Goal: Information Seeking & Learning: Learn about a topic

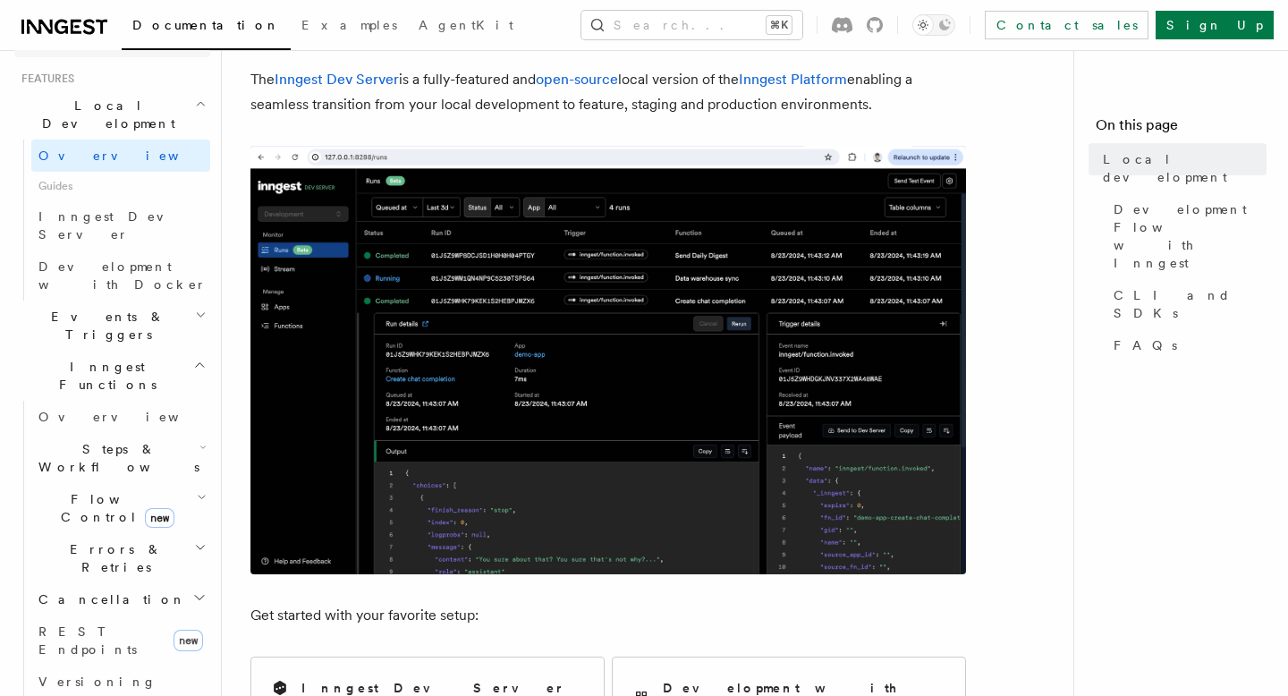
scroll to position [311, 0]
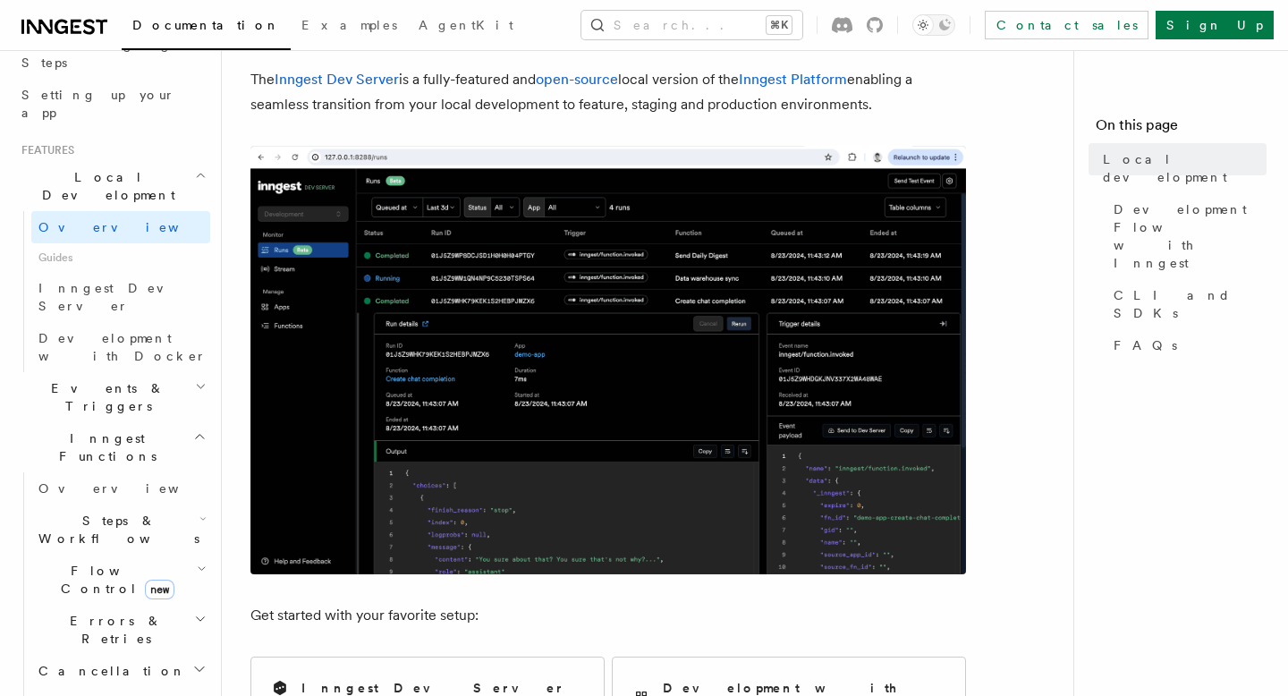
click at [173, 372] on h2 "Events & Triggers" at bounding box center [112, 397] width 196 height 50
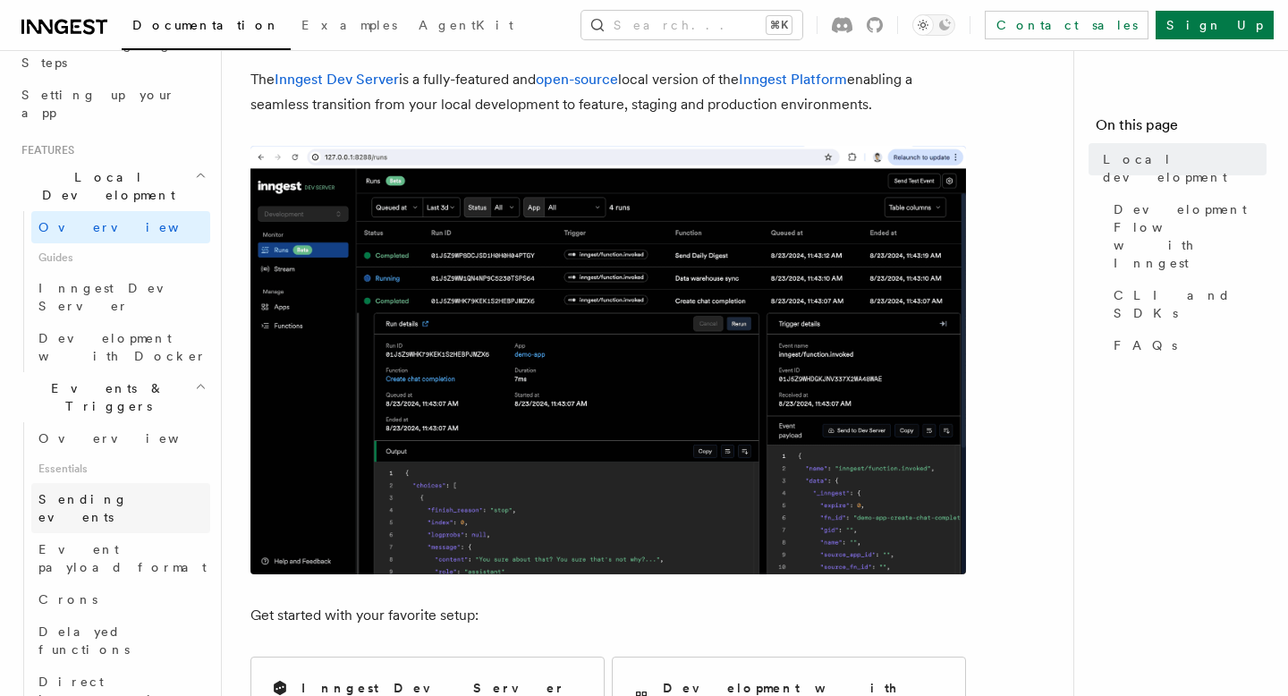
click at [102, 492] on span "Sending events" at bounding box center [82, 508] width 89 height 32
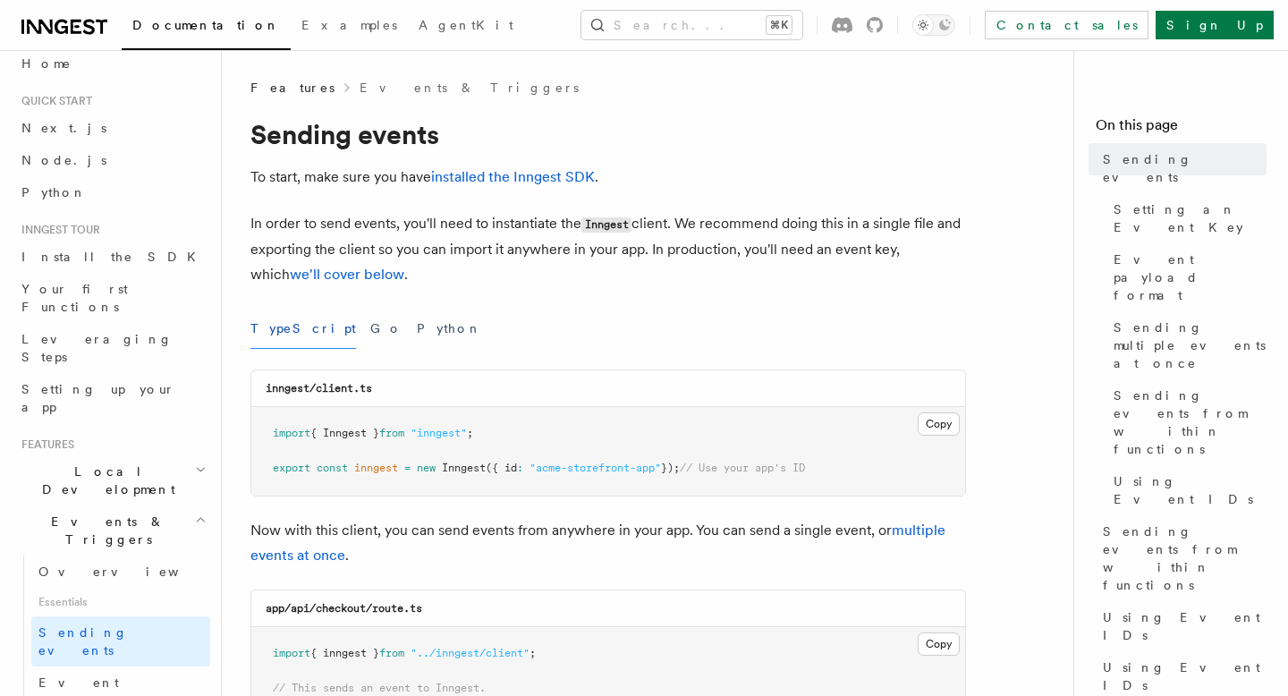
scroll to position [30, 0]
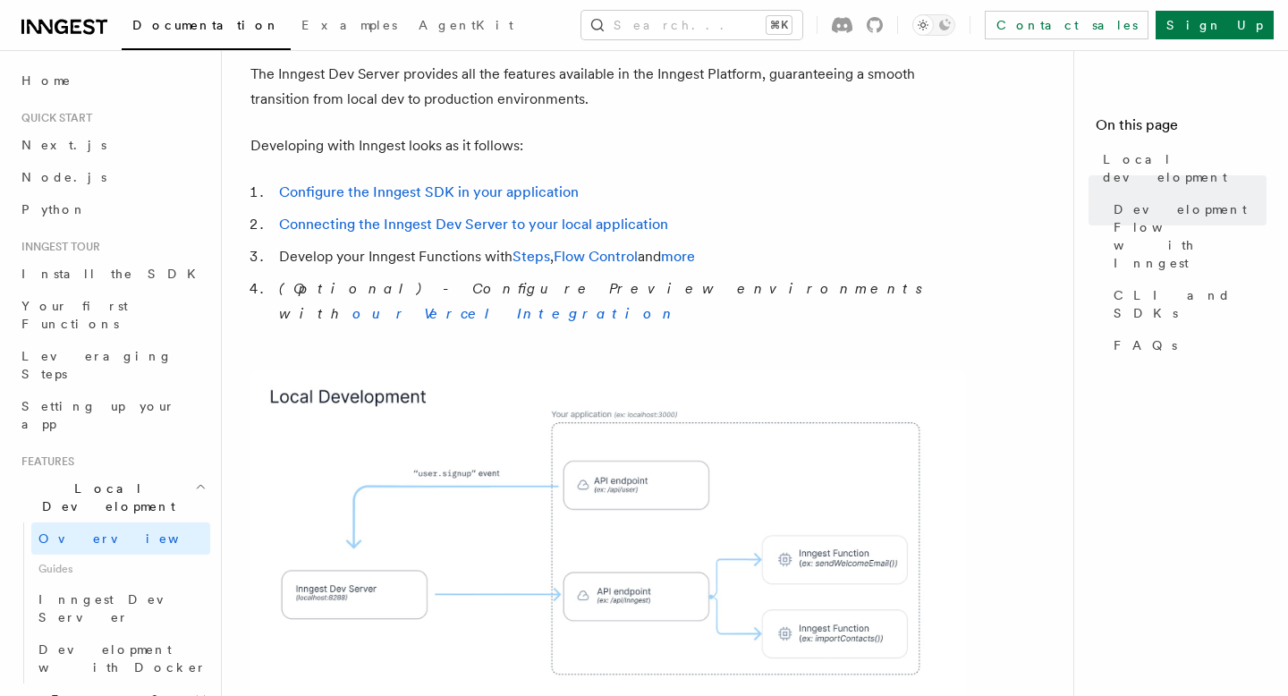
scroll to position [987, 0]
click at [343, 534] on img at bounding box center [609, 557] width 716 height 373
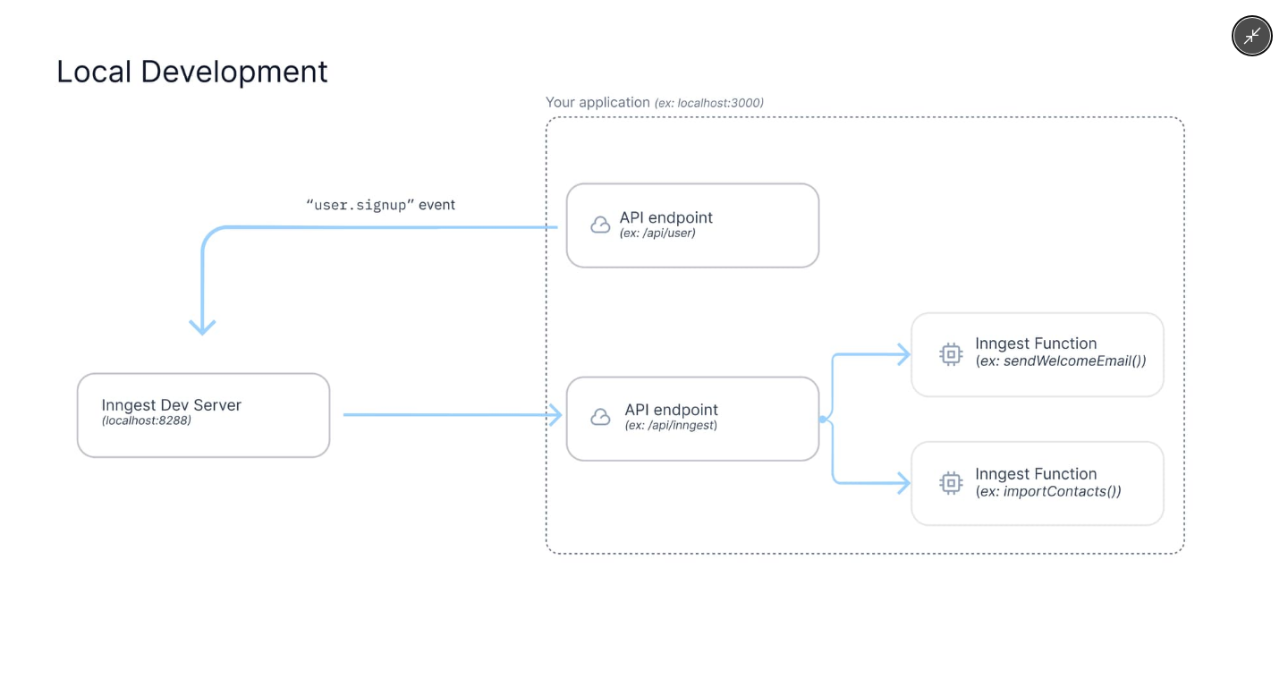
click at [515, 251] on img at bounding box center [644, 348] width 1243 height 648
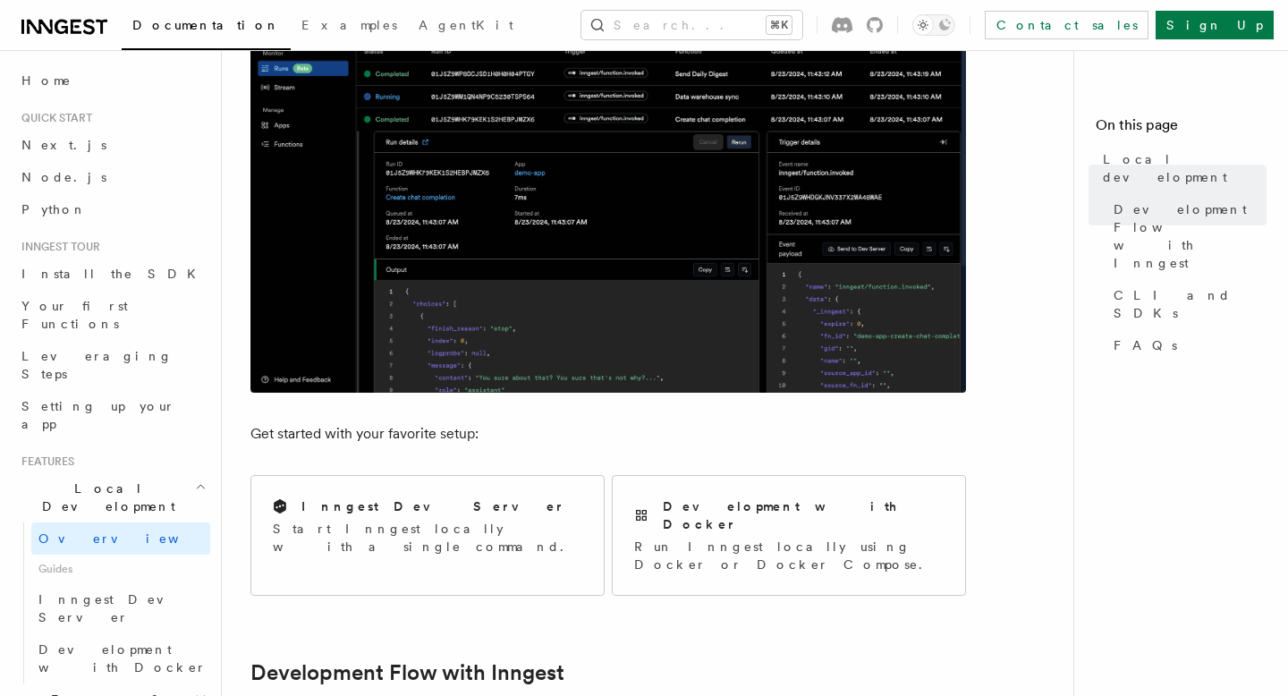
scroll to position [0, 0]
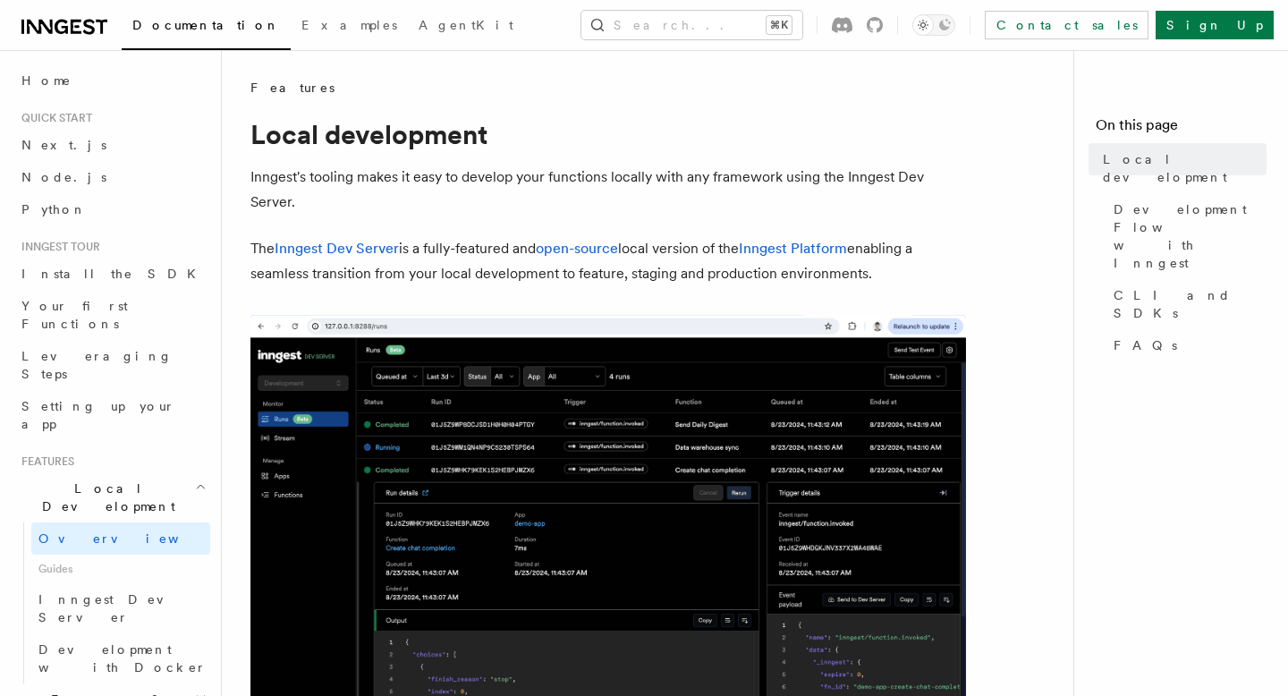
click at [454, 440] on img at bounding box center [609, 529] width 716 height 429
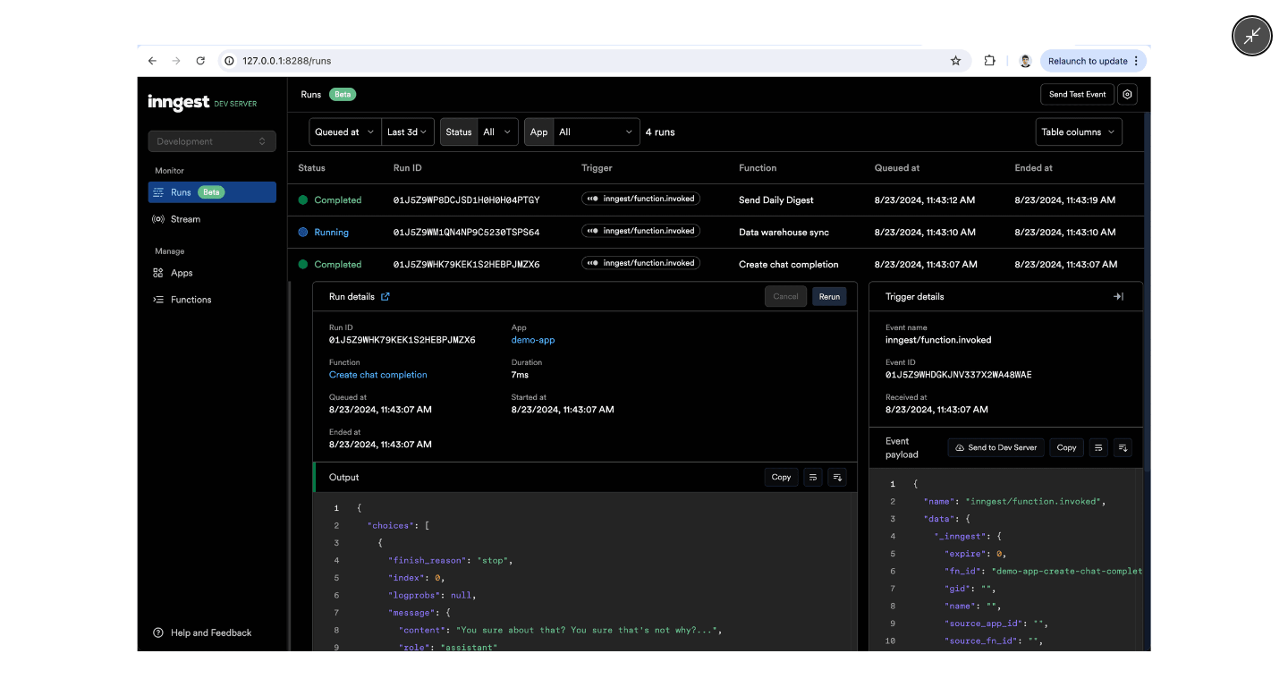
click at [506, 300] on img at bounding box center [645, 348] width 1014 height 607
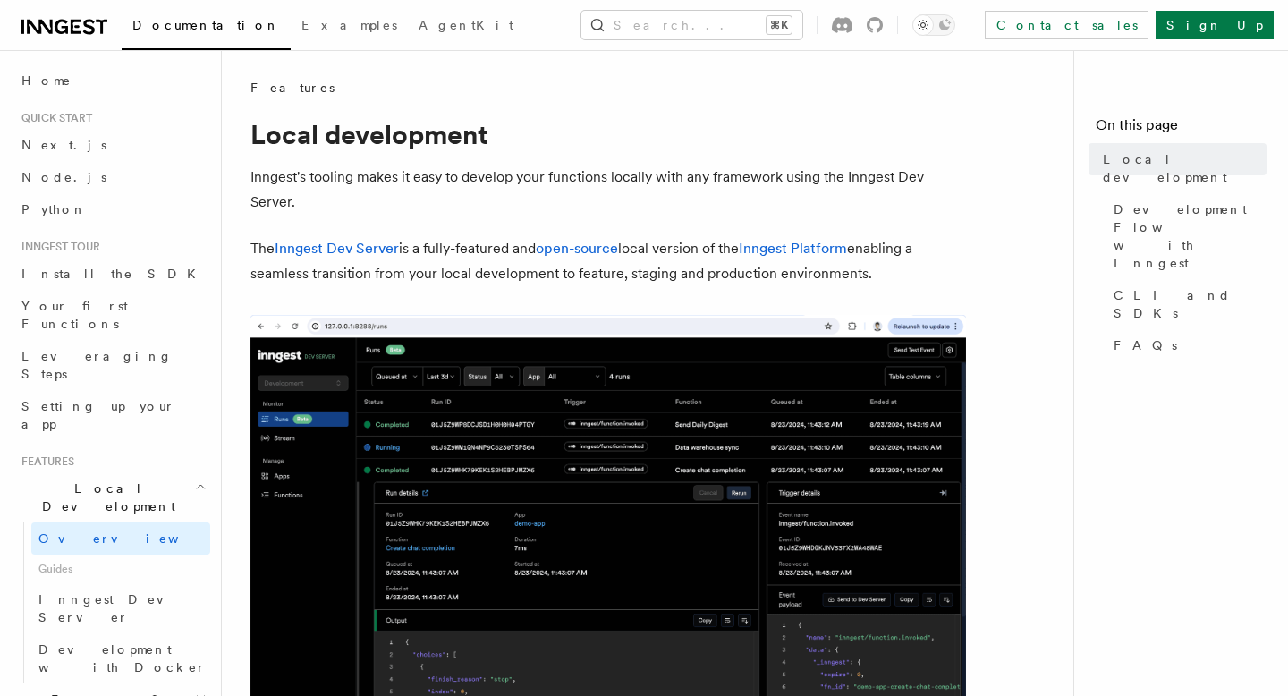
click at [92, 349] on span "Leveraging Steps" at bounding box center [96, 365] width 151 height 32
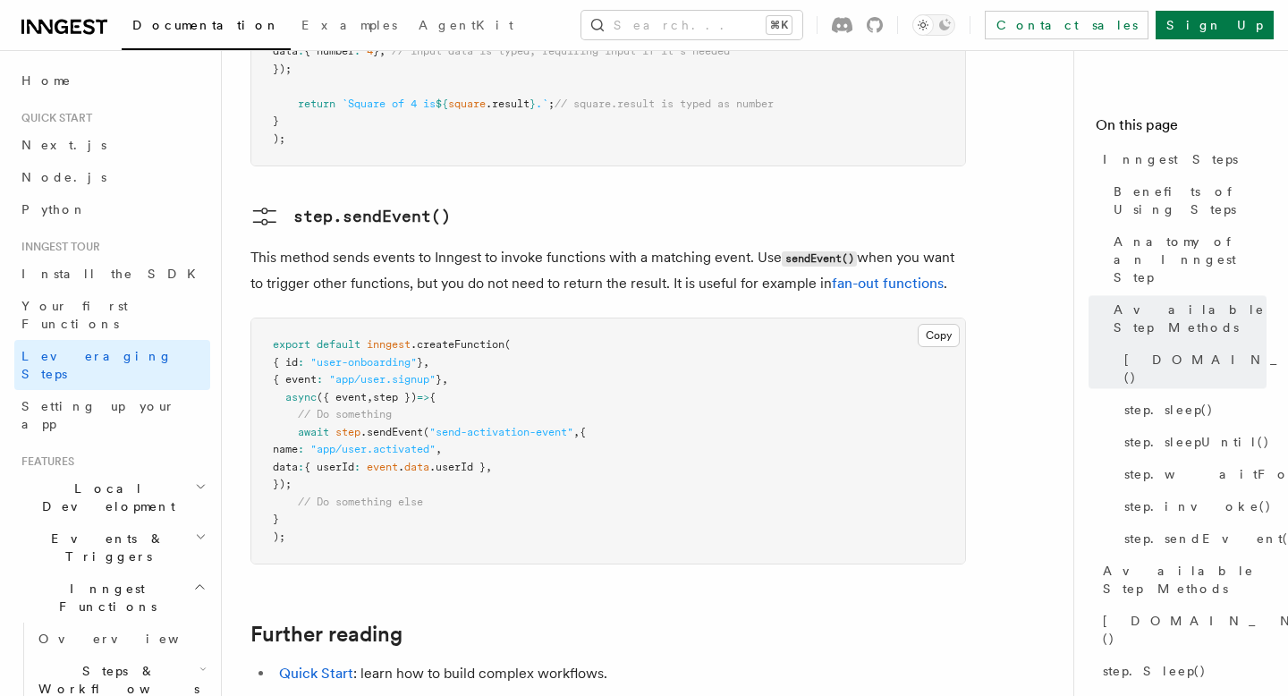
scroll to position [4028, 0]
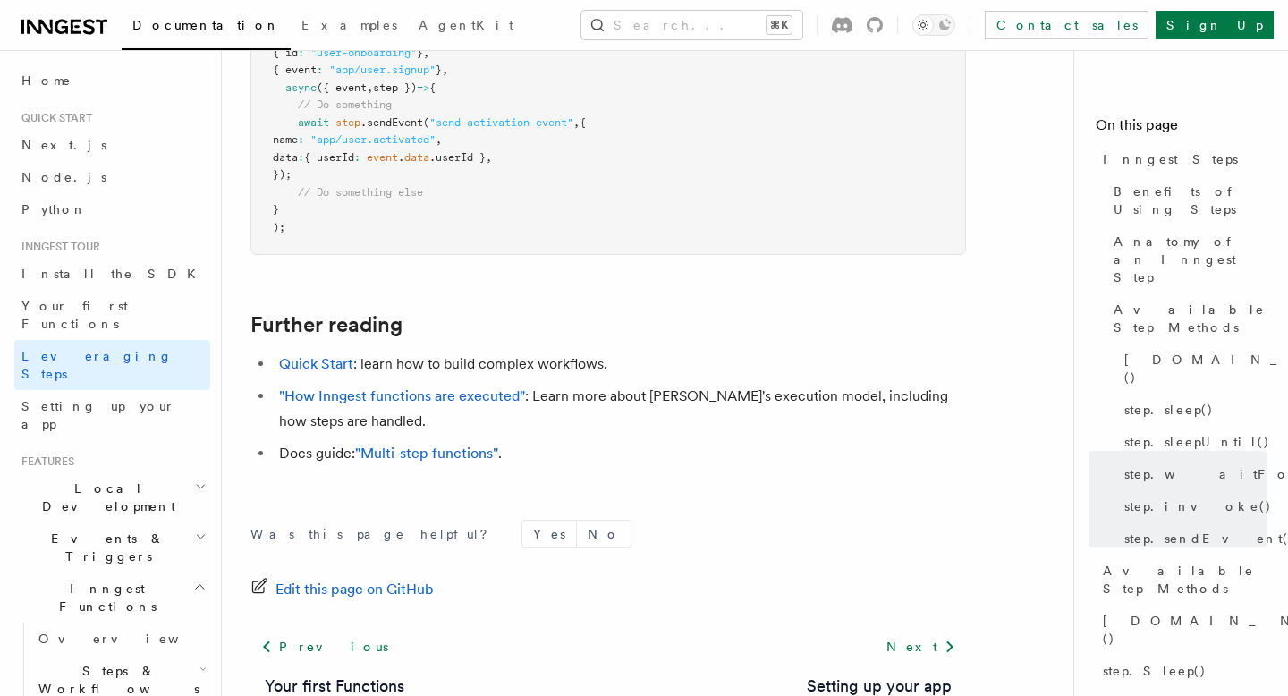
click at [163, 523] on h2 "Events & Triggers" at bounding box center [112, 548] width 196 height 50
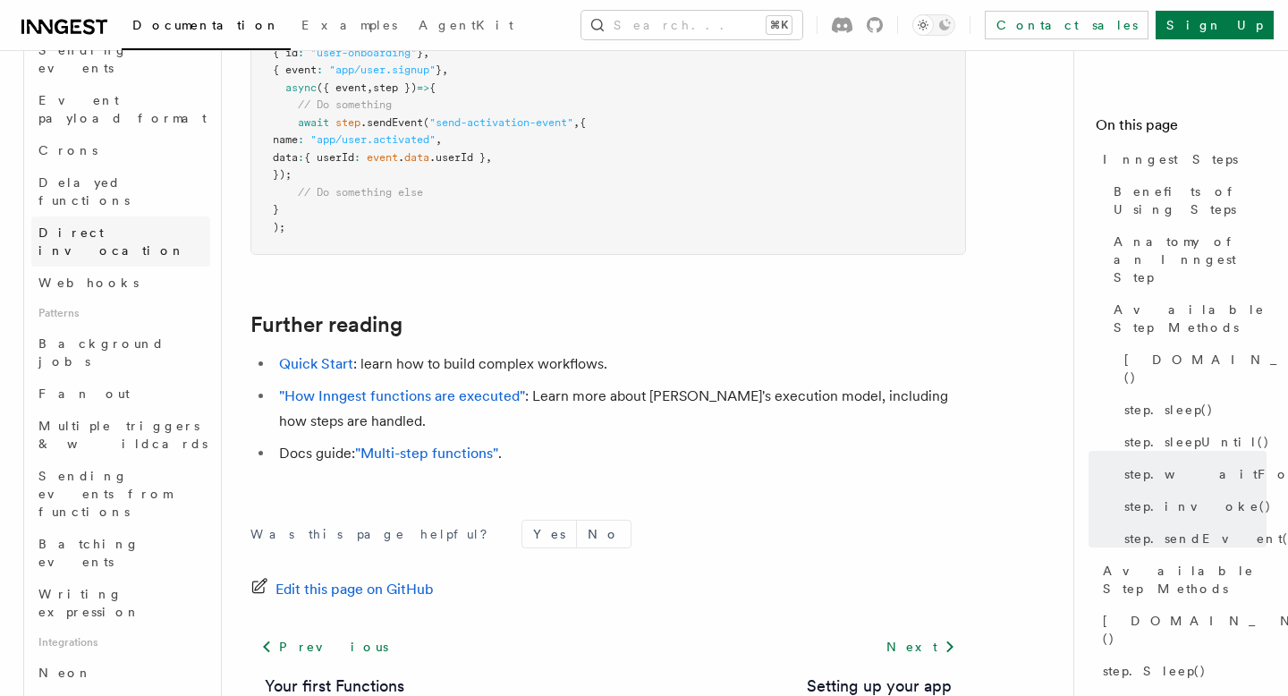
scroll to position [607, 0]
click at [80, 268] on span "Webhooks" at bounding box center [88, 275] width 100 height 14
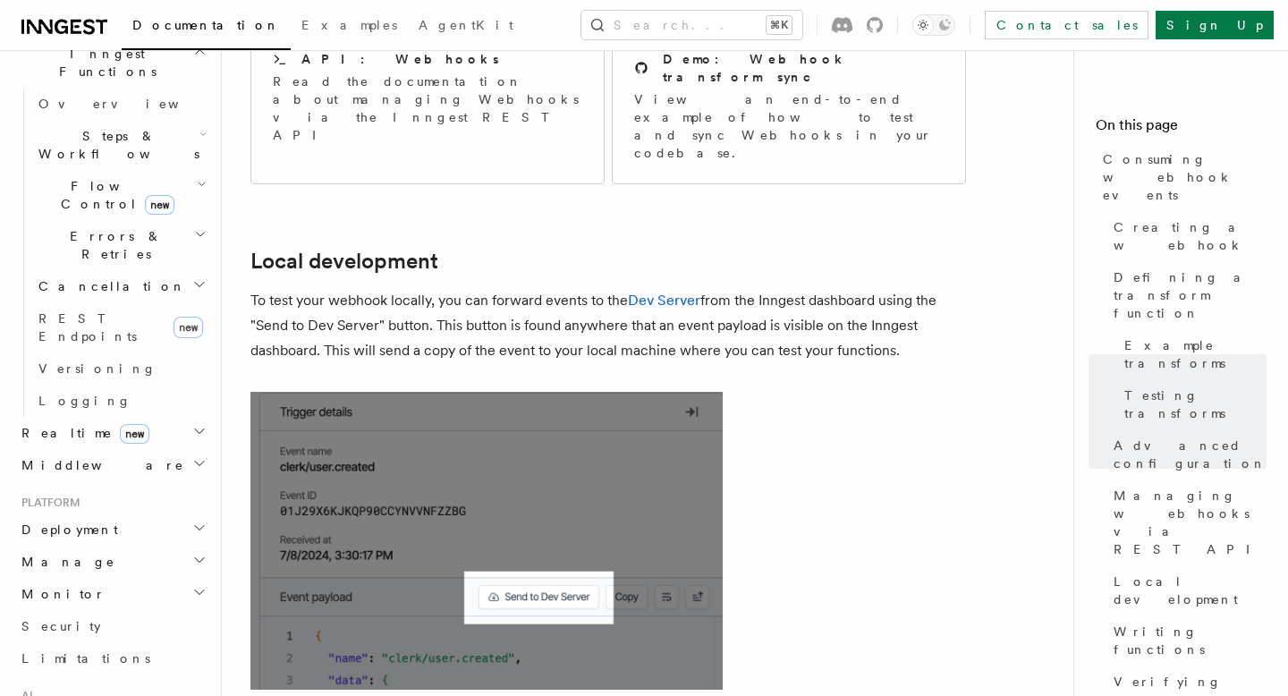
scroll to position [1413, 0]
click at [160, 545] on h2 "Manage" at bounding box center [112, 561] width 196 height 32
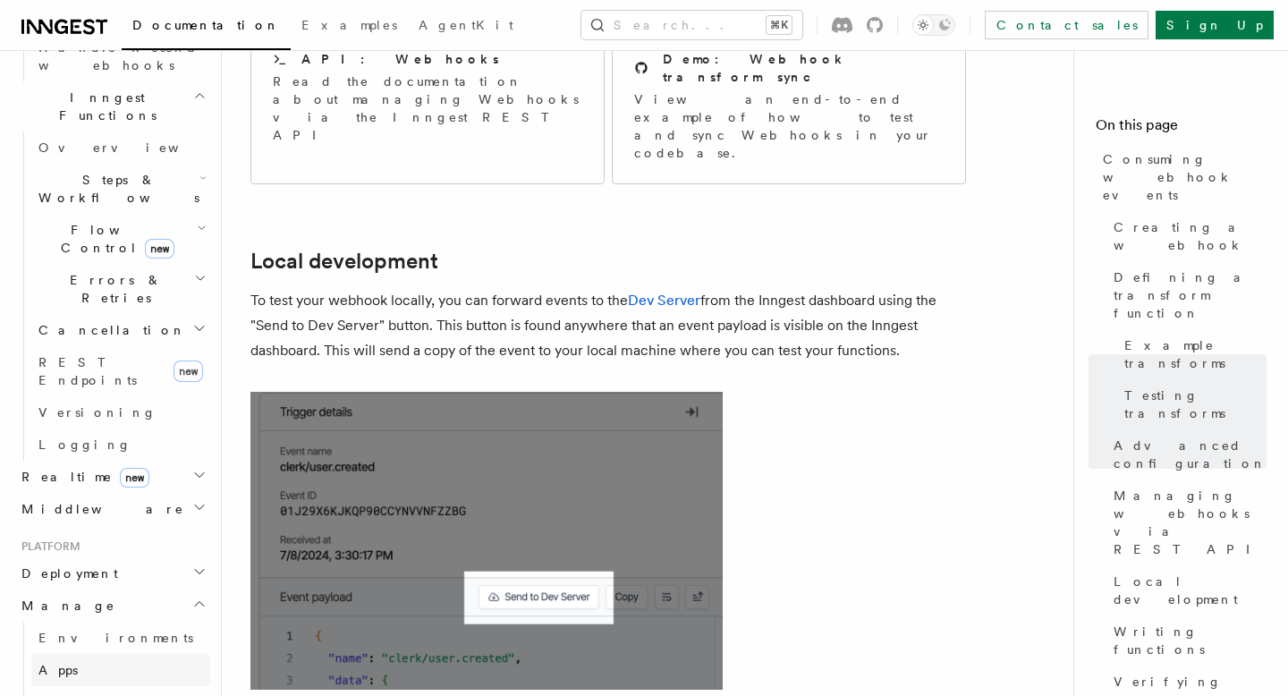
scroll to position [1369, 0]
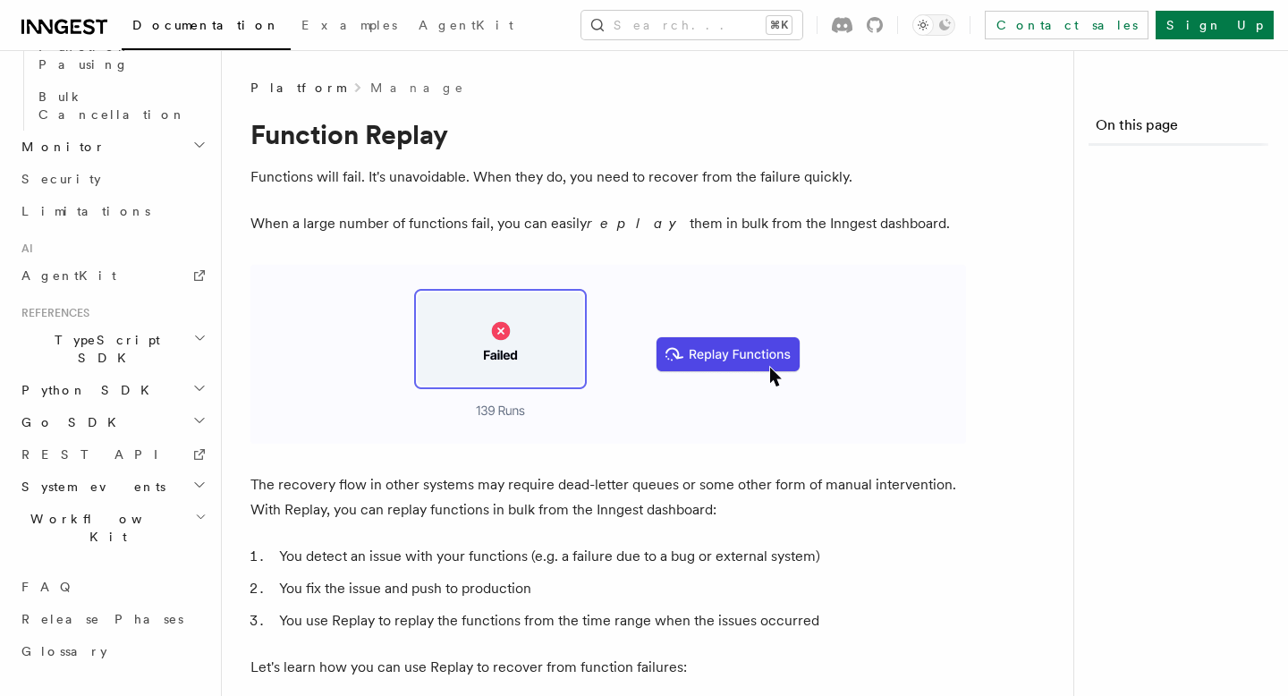
scroll to position [932, 0]
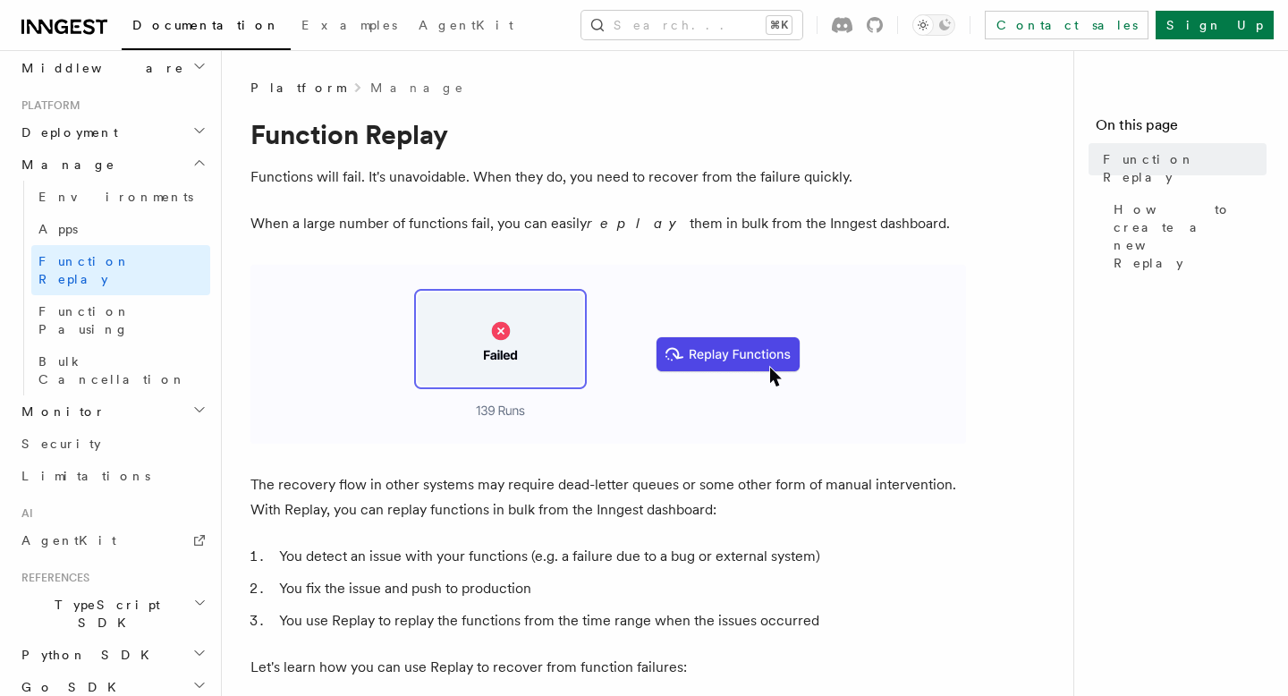
click at [179, 395] on h2 "Monitor" at bounding box center [112, 411] width 196 height 32
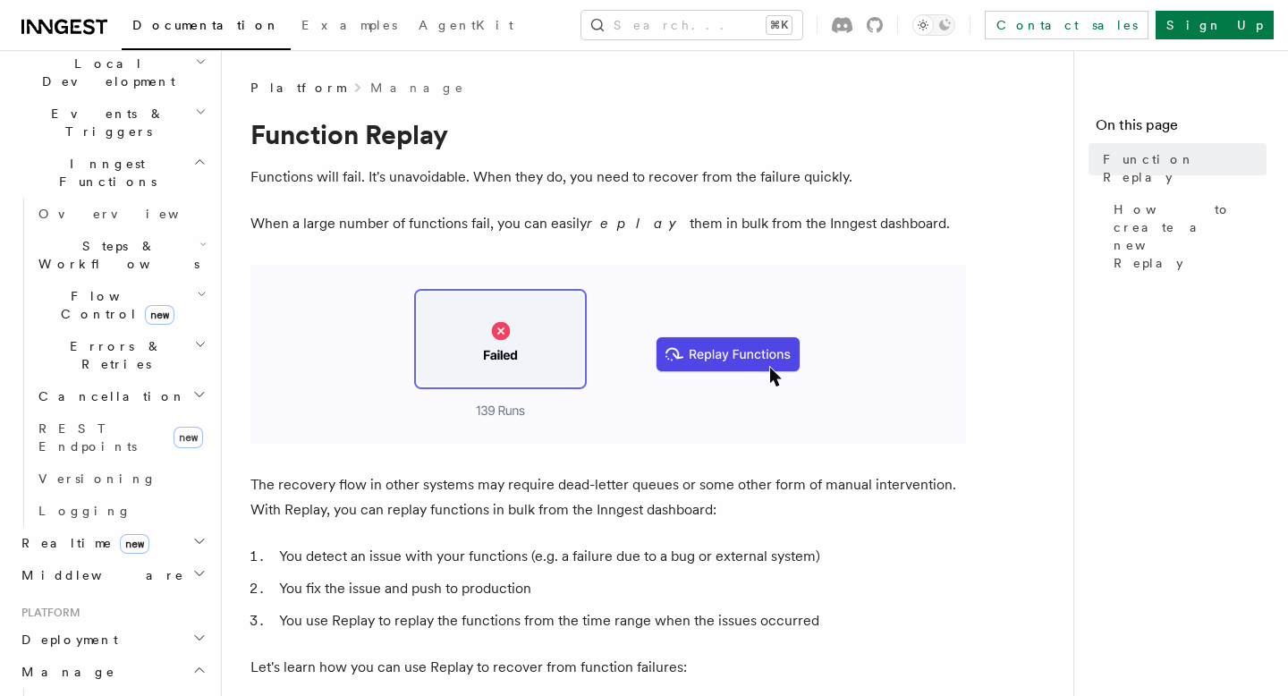
scroll to position [417, 0]
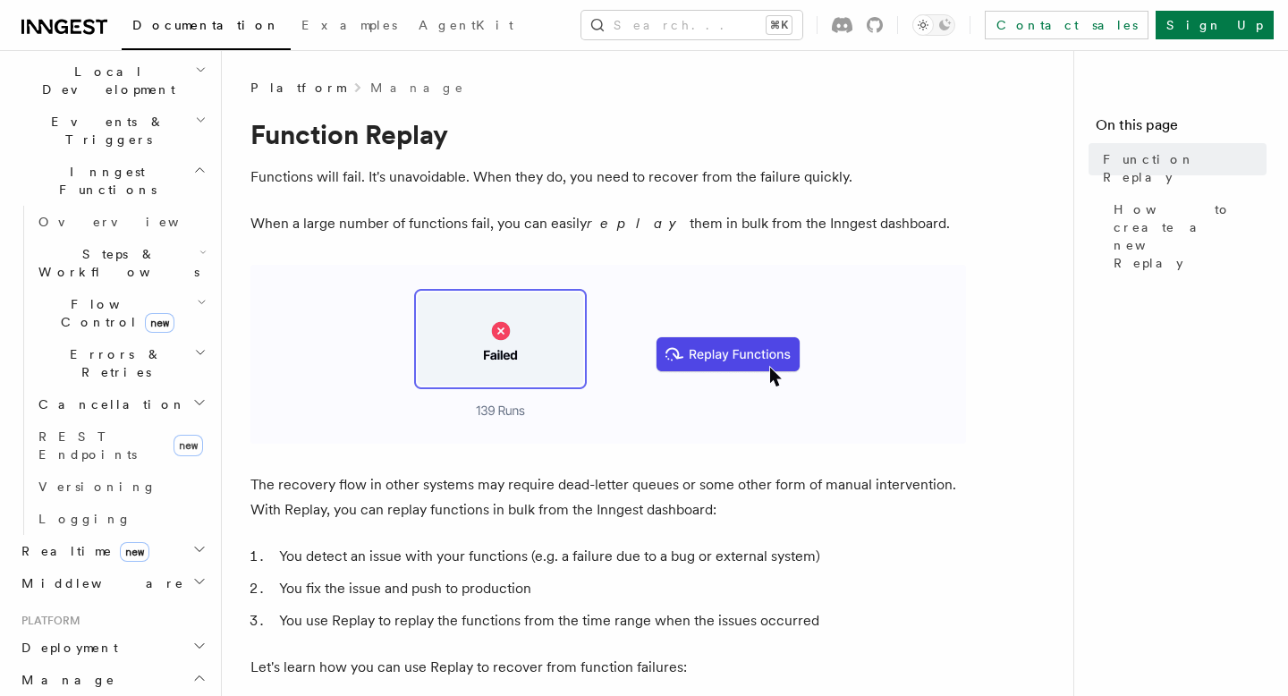
click at [66, 288] on h2 "Flow Control new" at bounding box center [120, 313] width 179 height 50
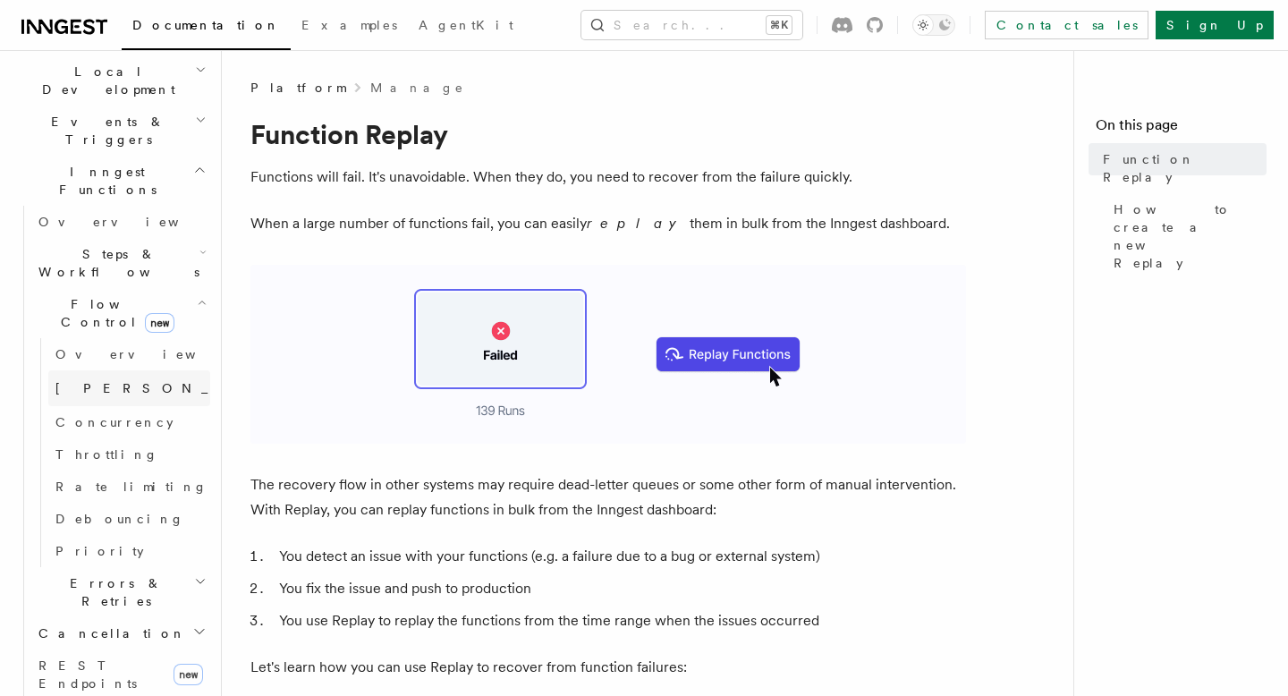
click at [97, 370] on link "Singleton new" at bounding box center [129, 388] width 162 height 36
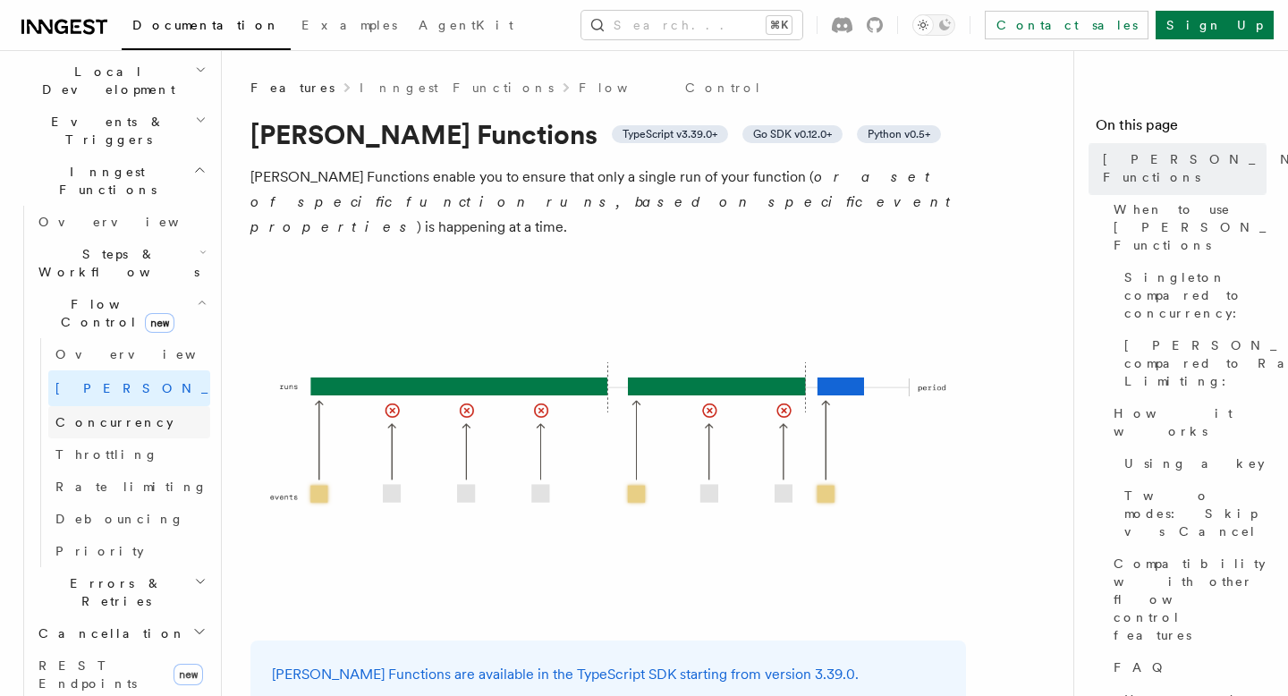
click at [104, 415] on span "Concurrency" at bounding box center [114, 422] width 118 height 14
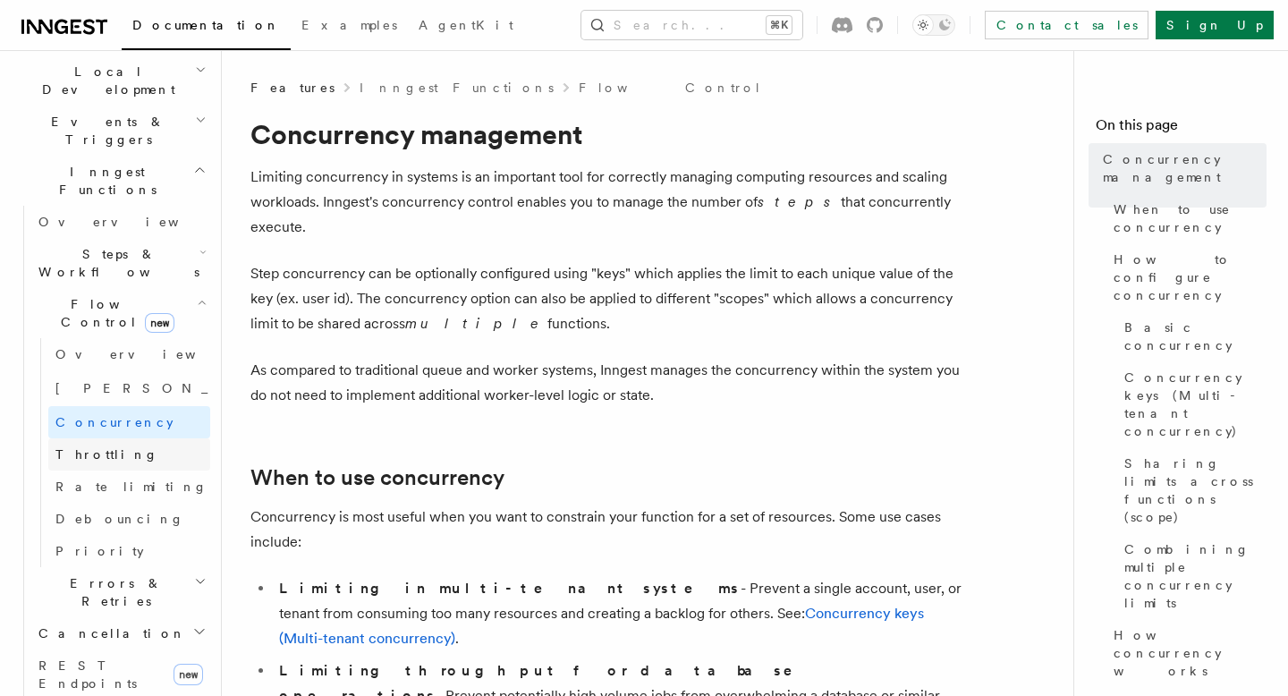
click at [115, 438] on link "Throttling" at bounding box center [129, 454] width 162 height 32
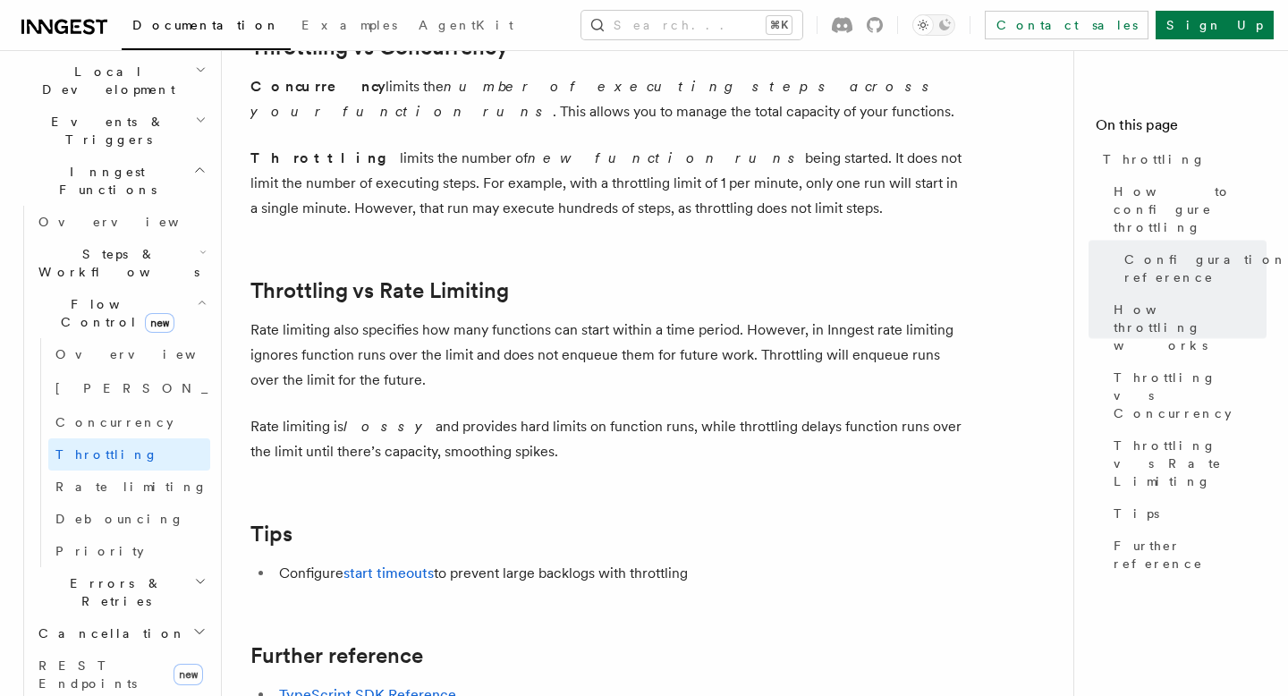
scroll to position [2122, 0]
